Goal: Find specific page/section: Find specific page/section

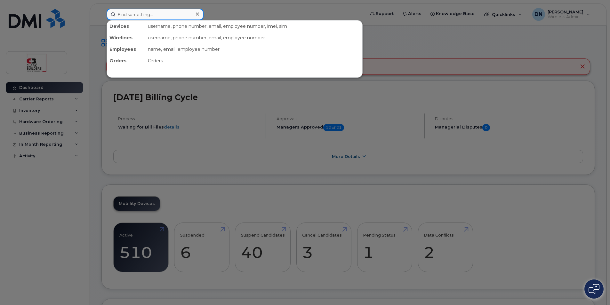
click at [144, 11] on input at bounding box center [155, 15] width 97 height 12
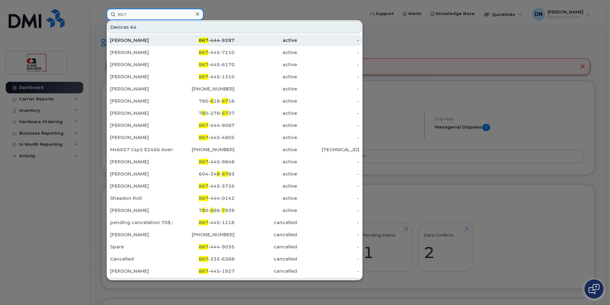
type input "867"
click at [156, 41] on div "[PERSON_NAME]" at bounding box center [141, 40] width 62 height 6
